Goal: Task Accomplishment & Management: Use online tool/utility

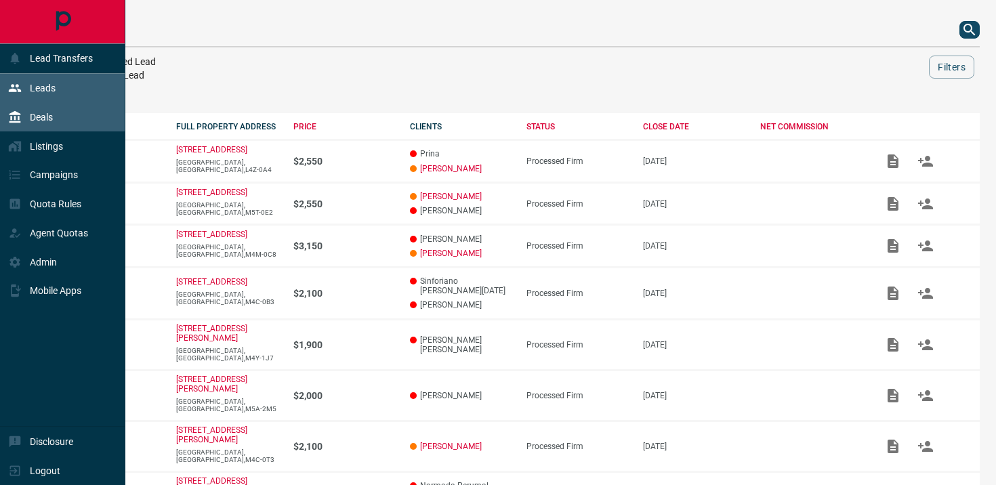
click at [50, 95] on div "Leads" at bounding box center [31, 88] width 47 height 22
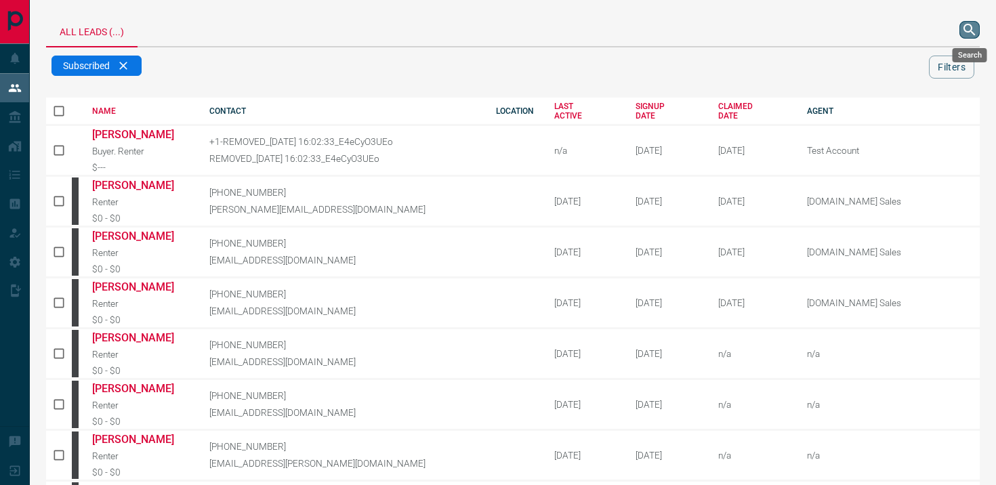
click at [970, 28] on icon "search button" at bounding box center [969, 30] width 16 height 16
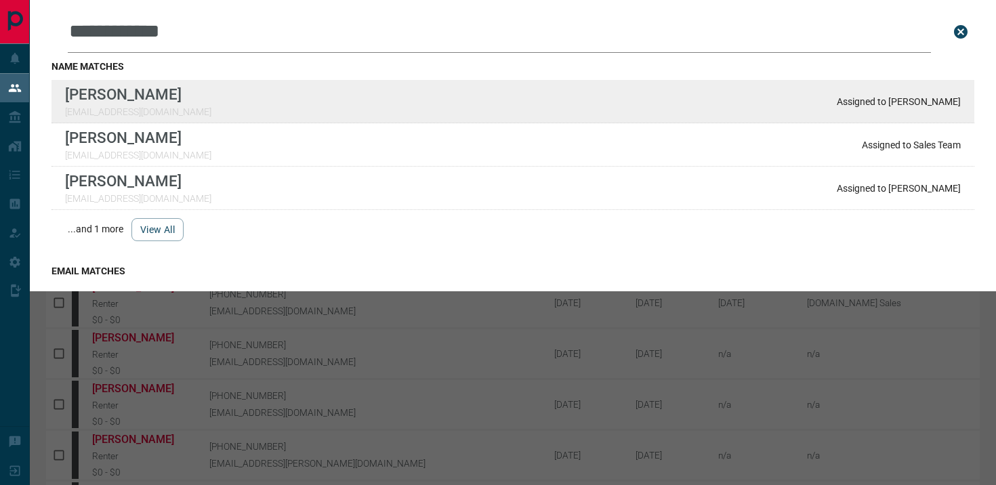
type input "**********"
